Goal: Obtain resource: Download file/media

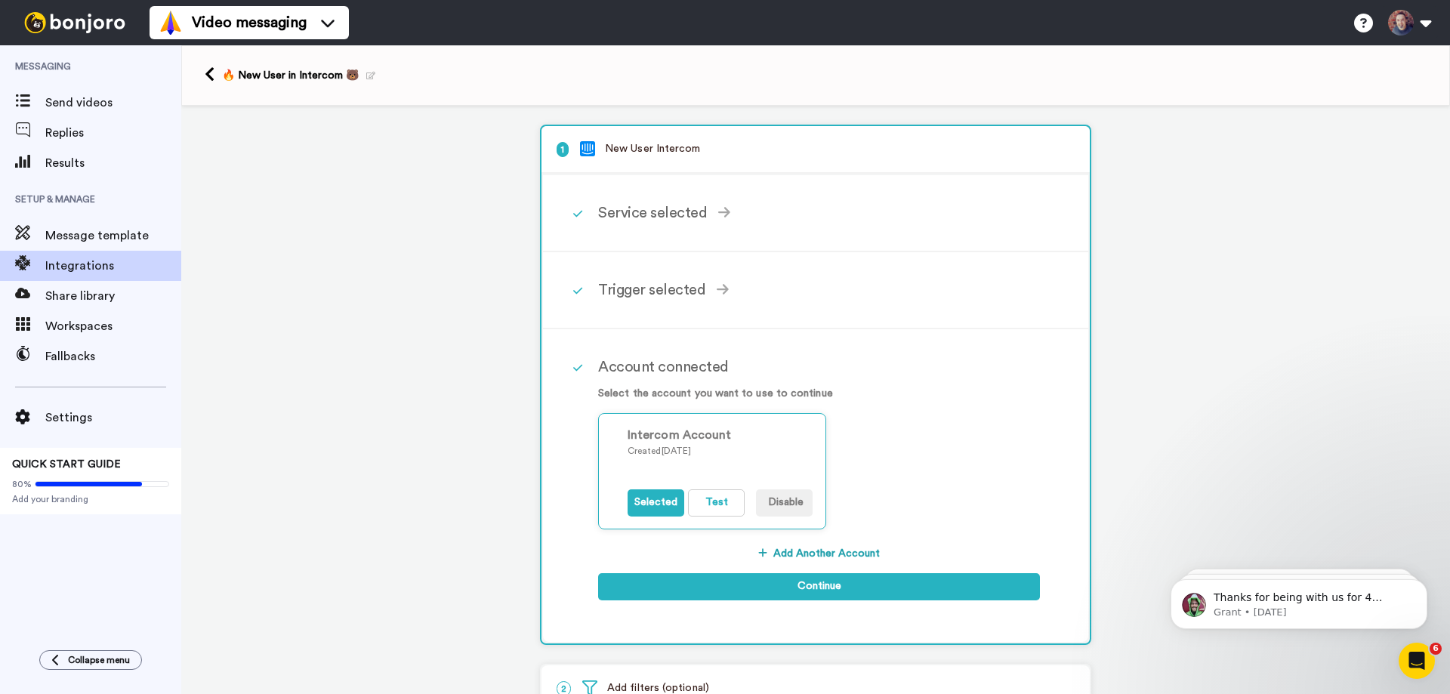
scroll to position [185, 0]
click at [208, 75] on icon at bounding box center [210, 74] width 10 height 16
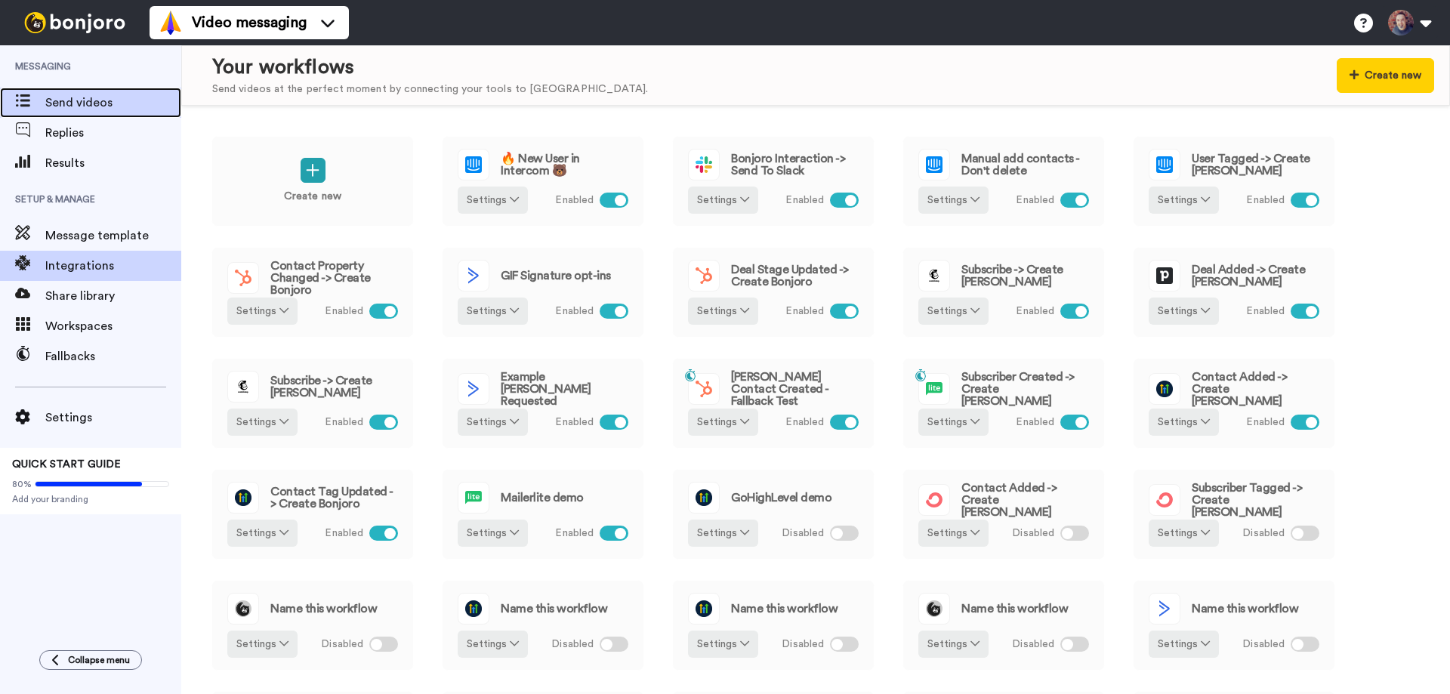
click at [87, 105] on span "Send videos" at bounding box center [113, 103] width 136 height 18
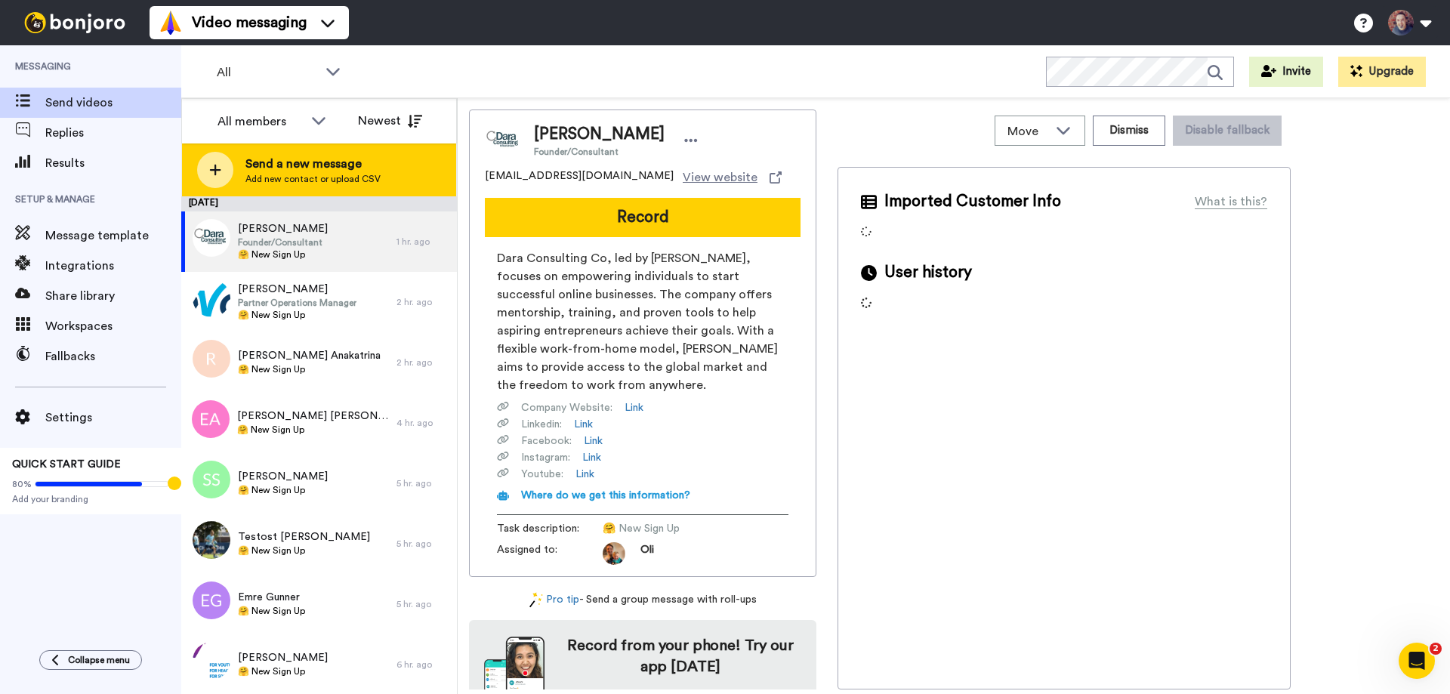
click at [293, 165] on span "Send a new message" at bounding box center [312, 164] width 135 height 18
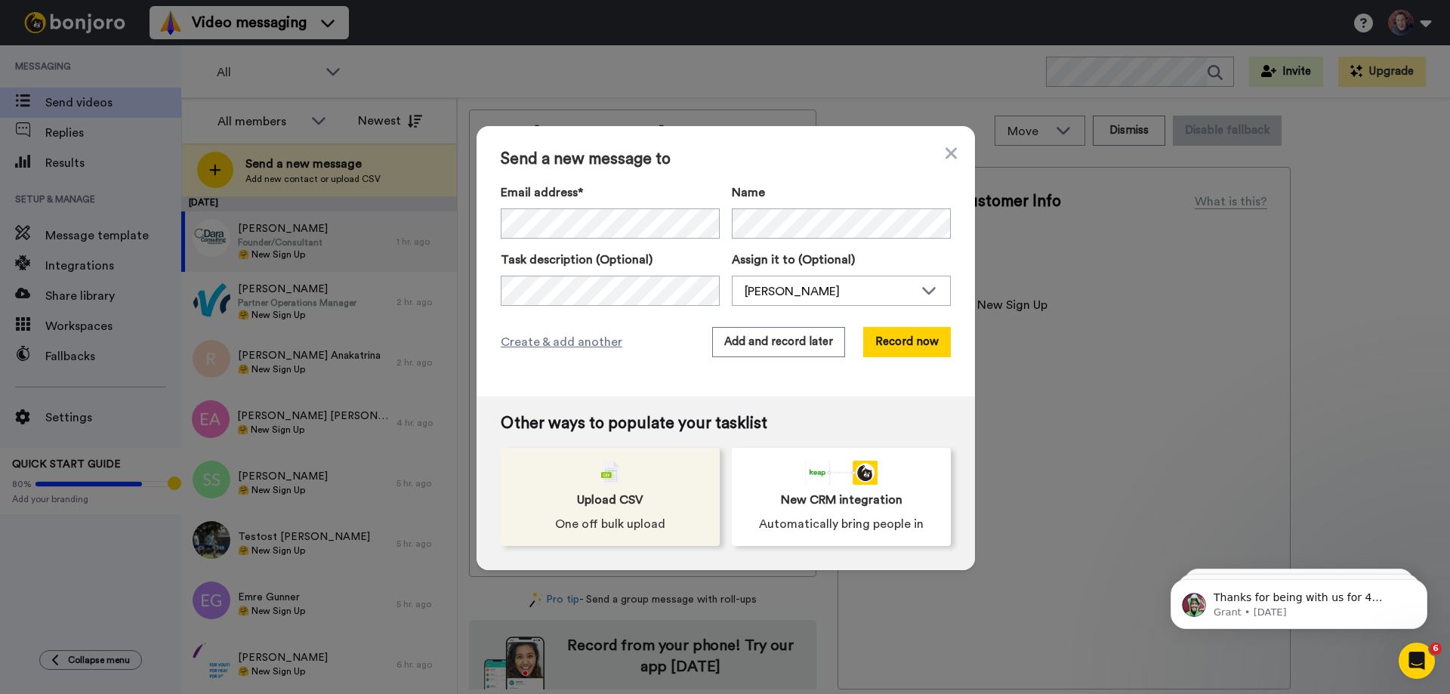
click at [609, 502] on span "Upload CSV" at bounding box center [610, 500] width 66 height 18
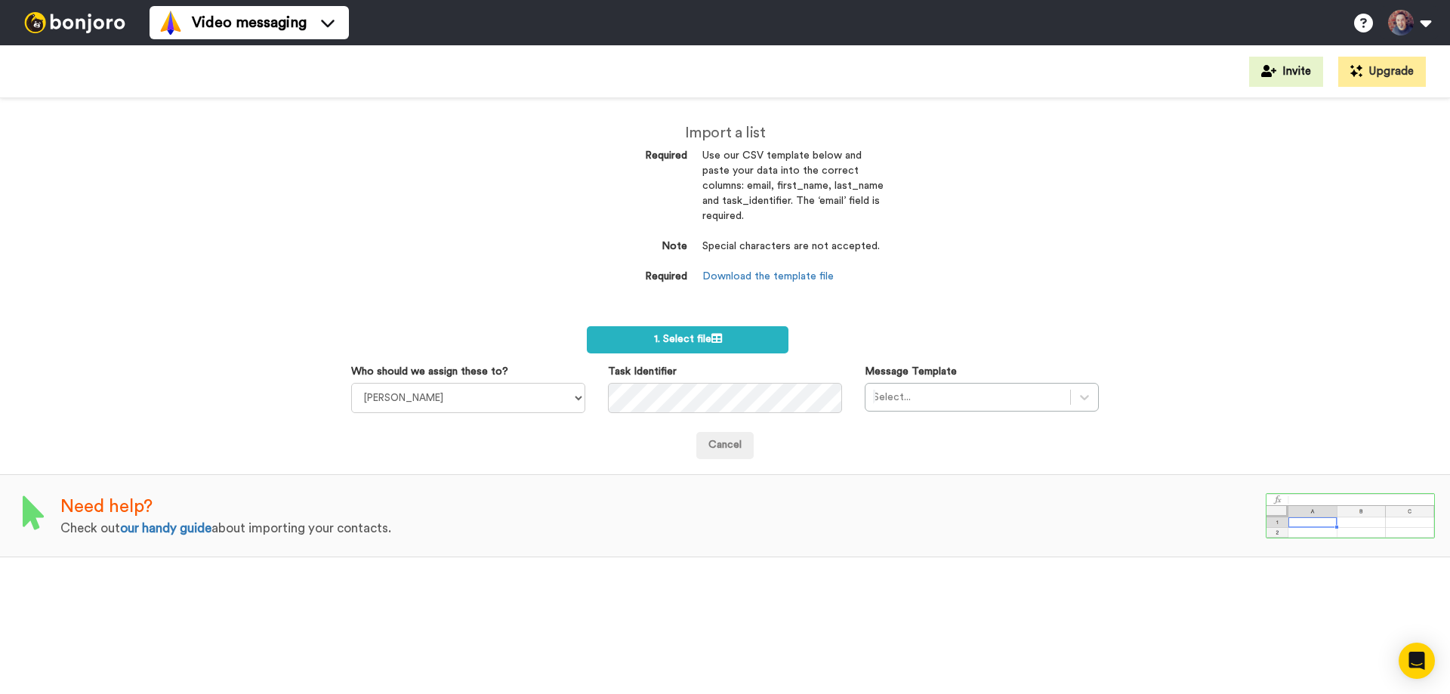
click at [738, 270] on dd "Download the template file" at bounding box center [792, 277] width 181 height 15
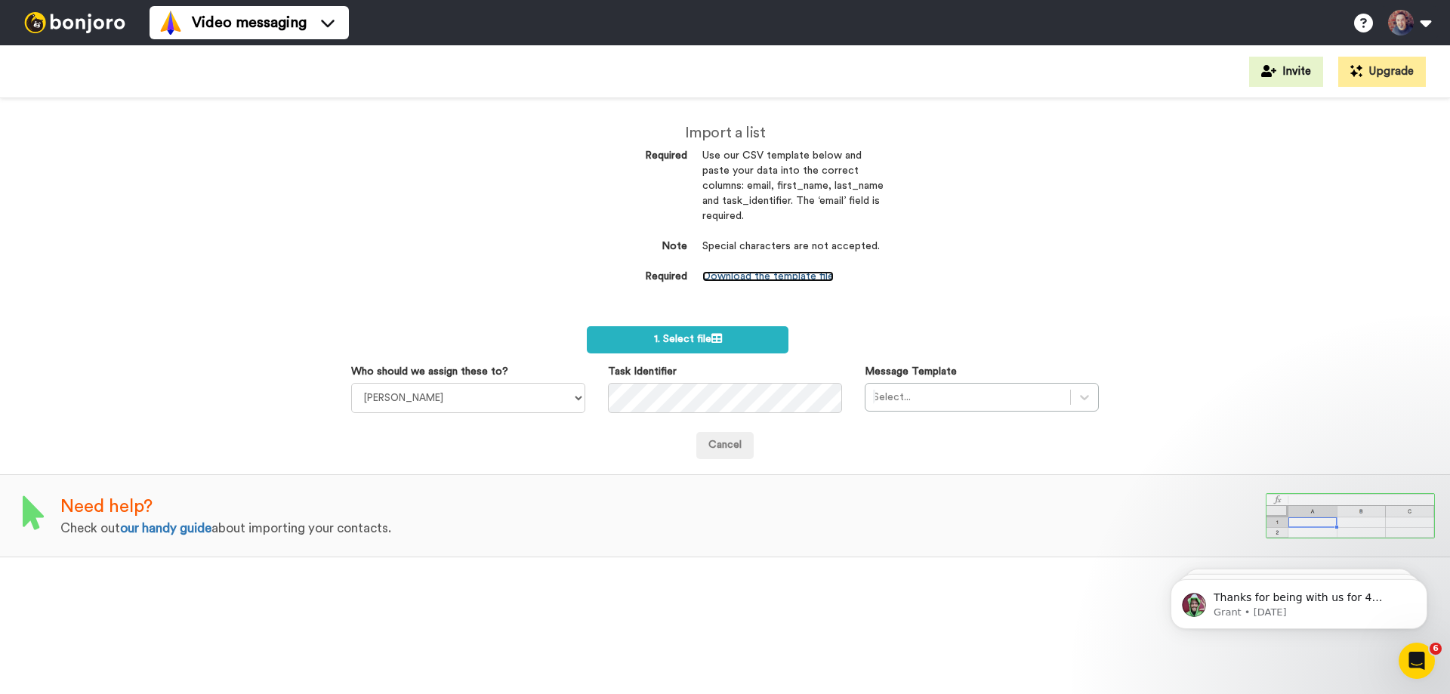
click at [749, 271] on link "Download the template file" at bounding box center [767, 276] width 131 height 11
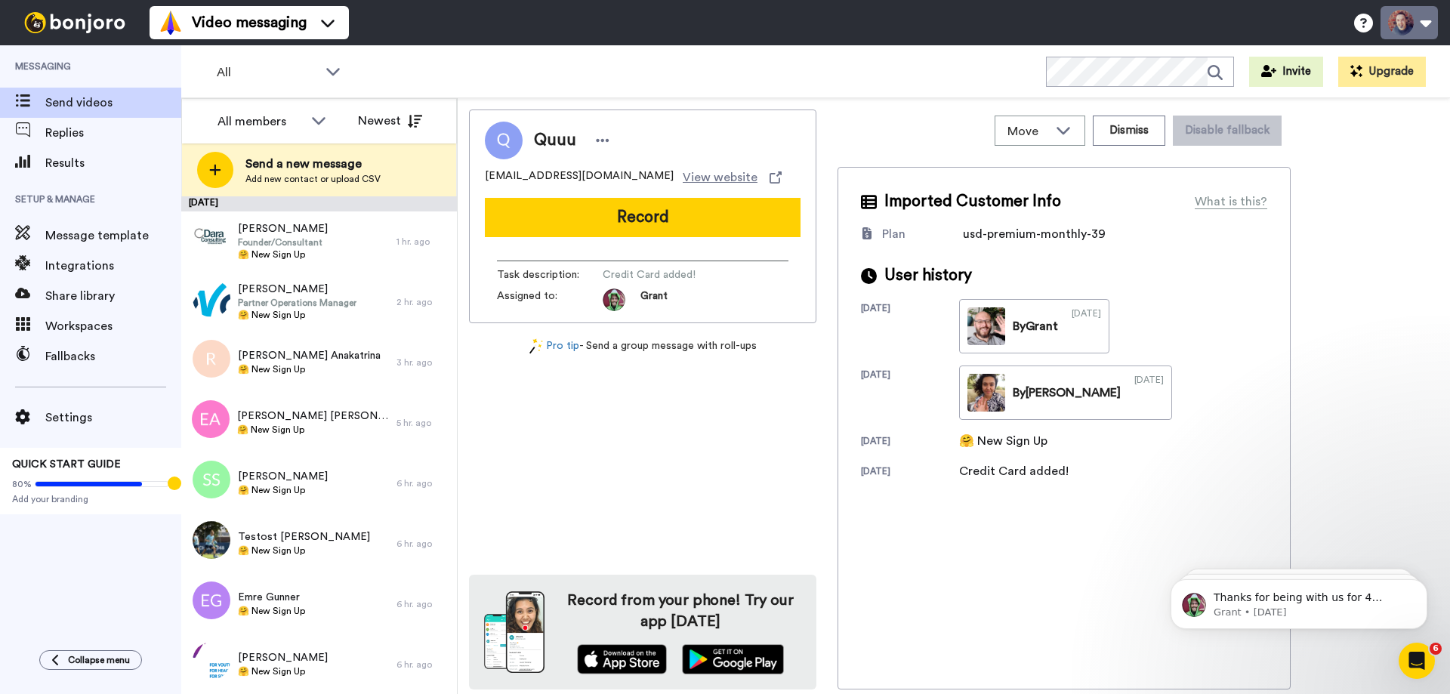
click at [1389, 27] on button at bounding box center [1408, 22] width 57 height 33
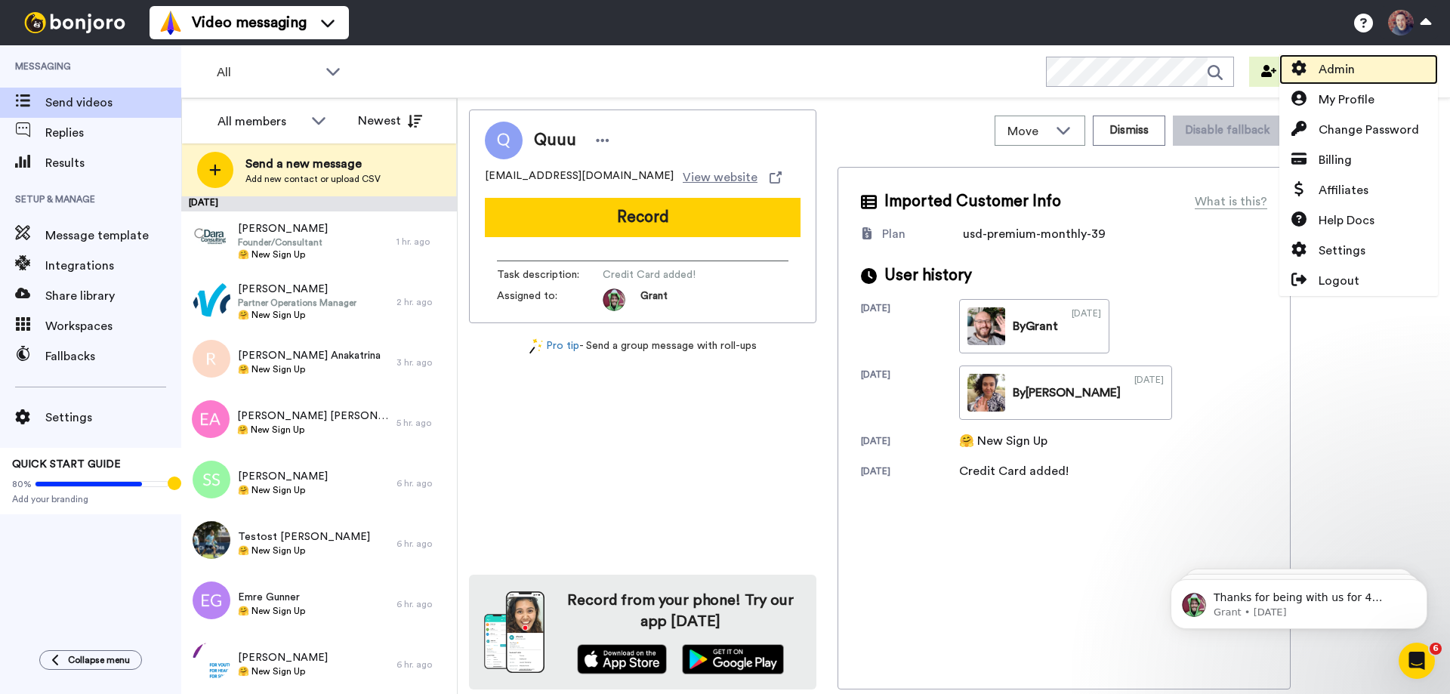
click at [1339, 63] on span "Admin" at bounding box center [1336, 69] width 36 height 18
